Goal: Task Accomplishment & Management: Manage account settings

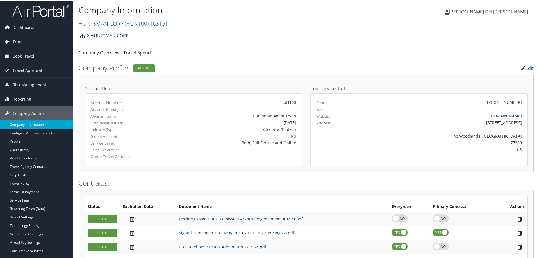
click at [35, 29] on link "Dashboards" at bounding box center [36, 27] width 73 height 14
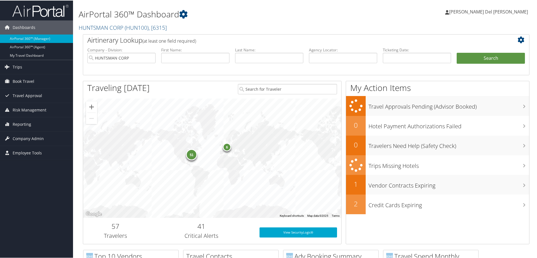
click at [515, 10] on span "[PERSON_NAME] Del [PERSON_NAME]" at bounding box center [488, 11] width 79 height 6
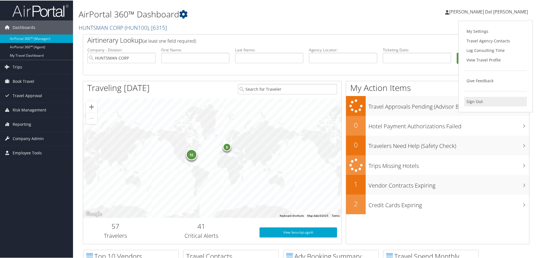
click at [476, 102] on link "Sign Out" at bounding box center [495, 101] width 63 height 10
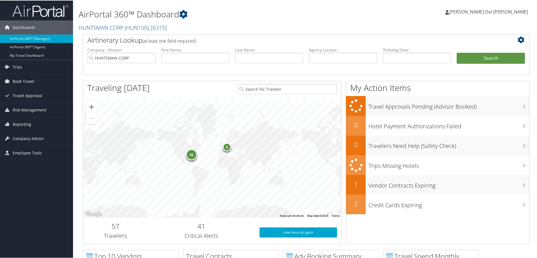
click at [490, 11] on span "[PERSON_NAME] Del [PERSON_NAME]" at bounding box center [488, 11] width 79 height 6
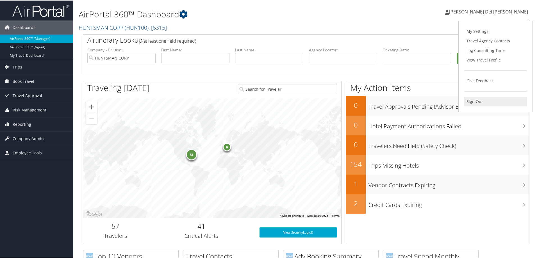
click at [479, 104] on link "Sign Out" at bounding box center [495, 101] width 63 height 10
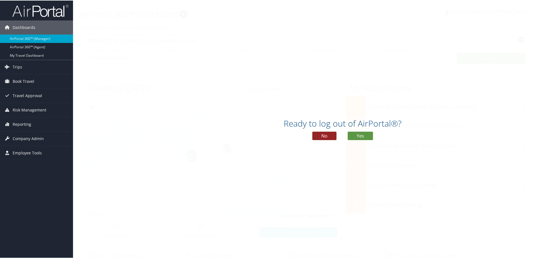
click at [319, 138] on button "No" at bounding box center [324, 135] width 24 height 8
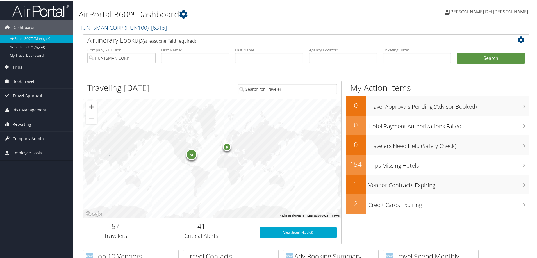
drag, startPoint x: 490, startPoint y: 12, endPoint x: 485, endPoint y: 27, distance: 16.2
click at [490, 13] on span "[PERSON_NAME] Del [PERSON_NAME]" at bounding box center [488, 11] width 79 height 6
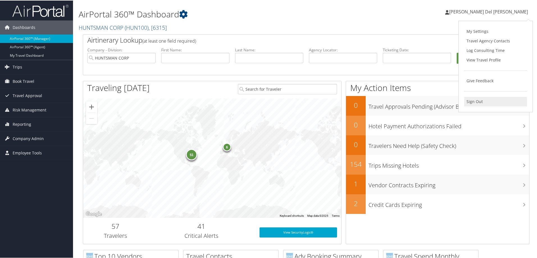
click at [478, 99] on link "Sign Out" at bounding box center [495, 101] width 63 height 10
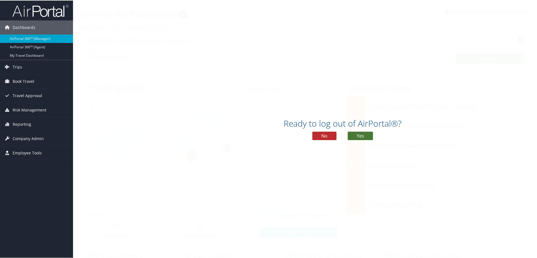
click at [354, 134] on button "Yes" at bounding box center [360, 135] width 25 height 8
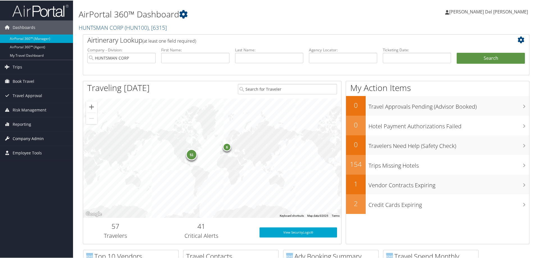
click at [37, 137] on span "Company Admin" at bounding box center [28, 138] width 31 height 14
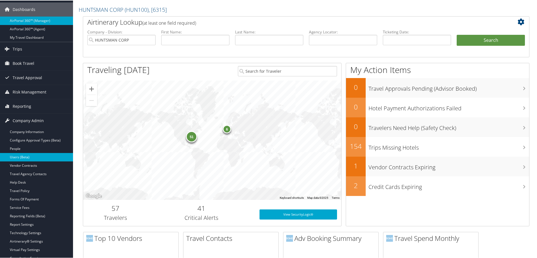
scroll to position [28, 0]
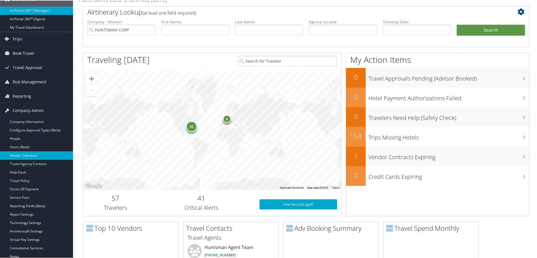
click at [21, 155] on link "Vendor Contracts" at bounding box center [36, 155] width 73 height 8
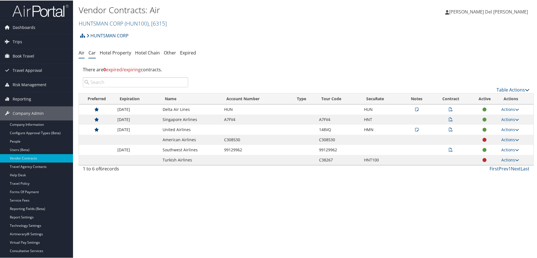
click at [93, 54] on link "Car" at bounding box center [91, 52] width 7 height 6
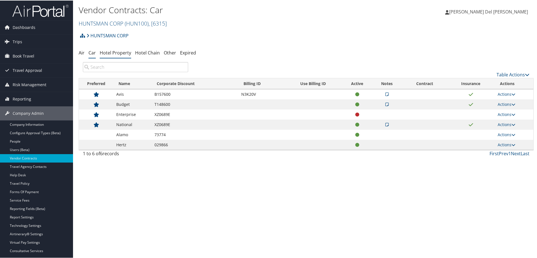
click at [117, 53] on link "Hotel Property" at bounding box center [115, 52] width 31 height 6
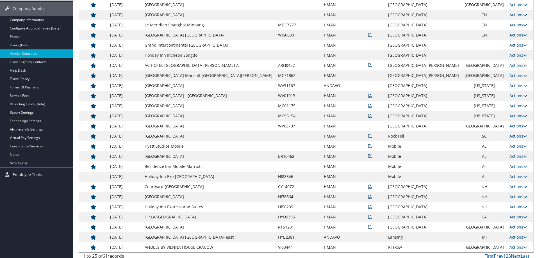
scroll to position [108, 0]
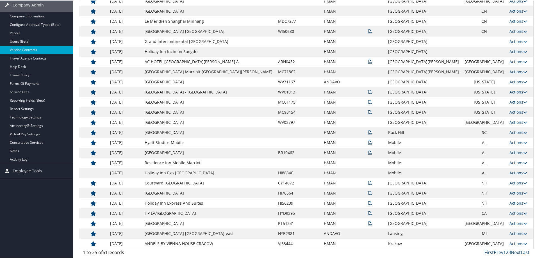
click at [513, 251] on link "Next" at bounding box center [516, 252] width 10 height 6
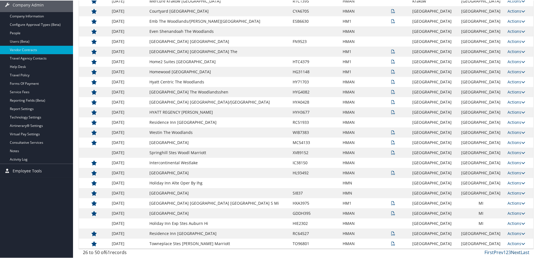
click at [516, 251] on link "Next" at bounding box center [516, 252] width 10 height 6
